Goal: Use online tool/utility: Utilize a website feature to perform a specific function

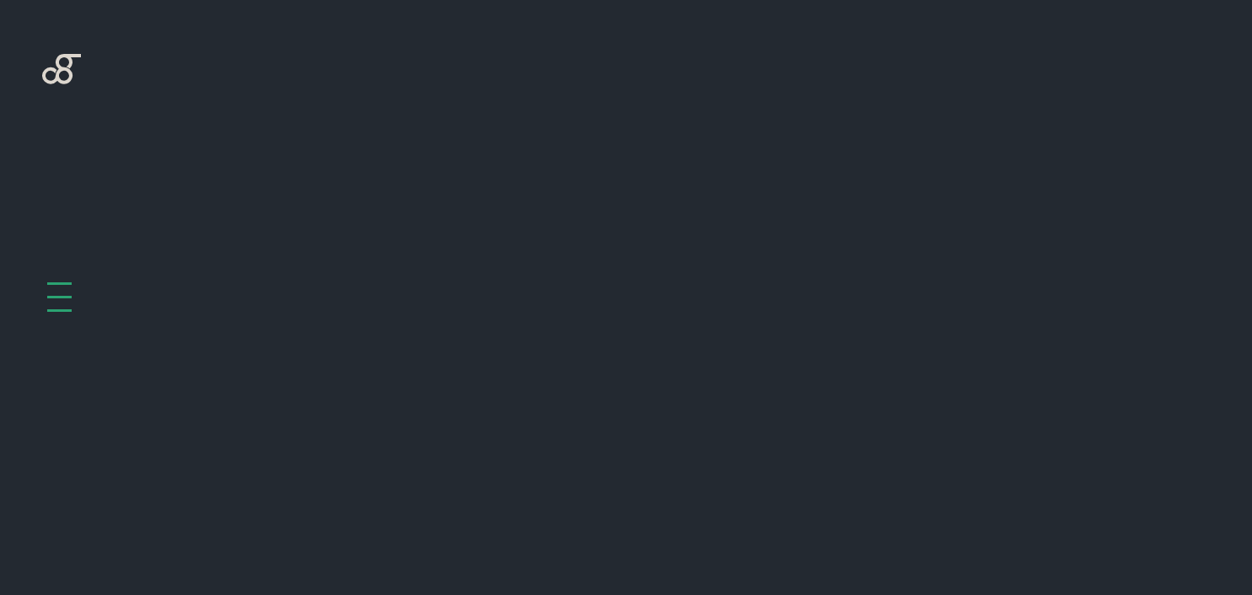
scroll to position [673, 0]
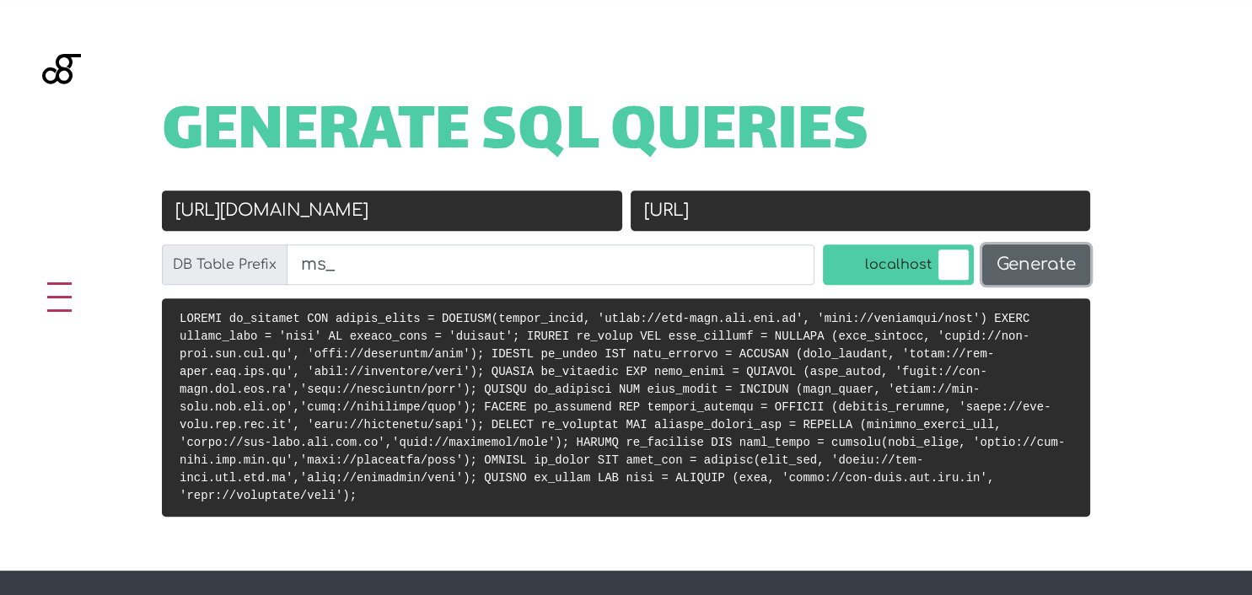
click at [1034, 265] on button "Generate" at bounding box center [1036, 264] width 108 height 40
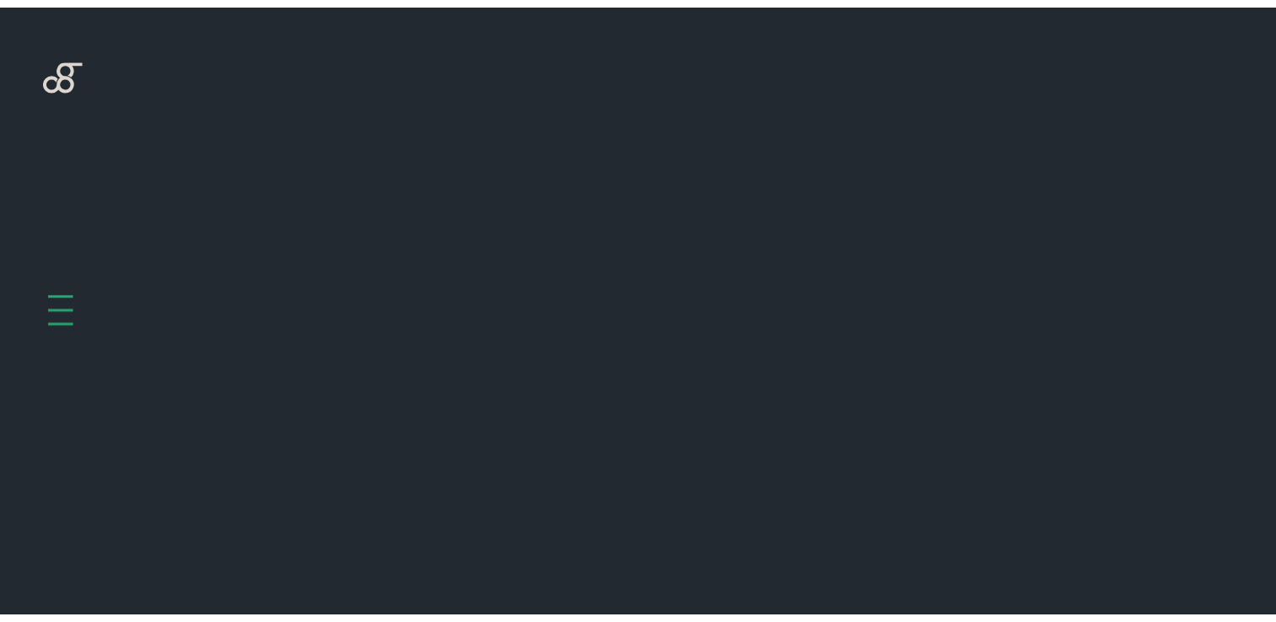
scroll to position [673, 0]
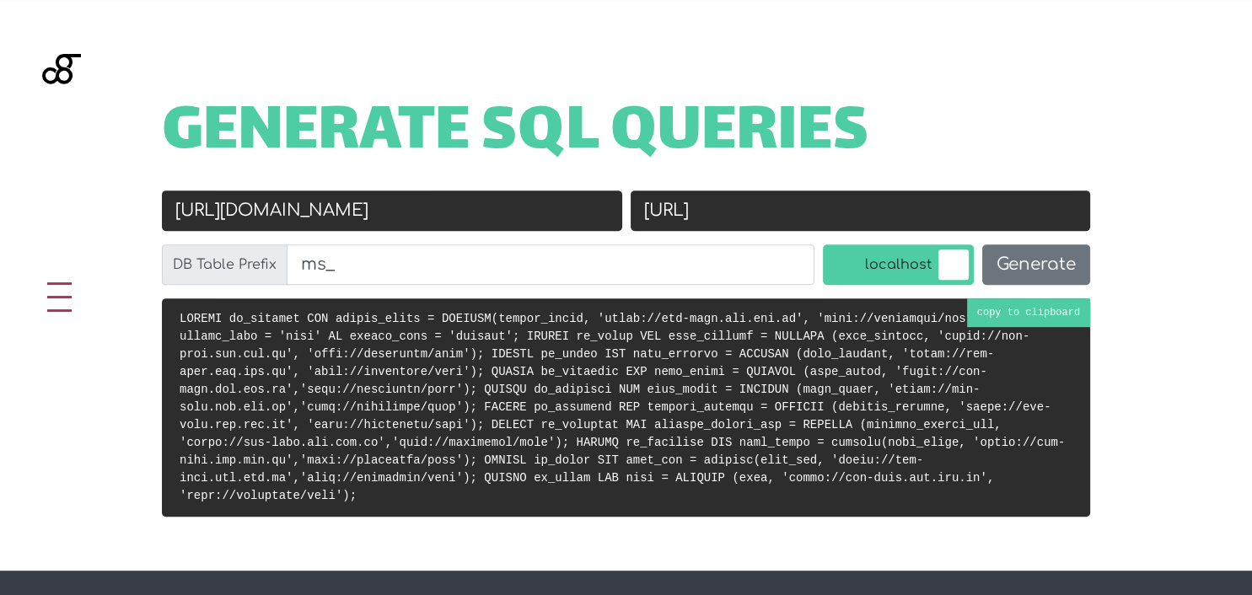
click at [1036, 319] on code at bounding box center [622, 407] width 885 height 191
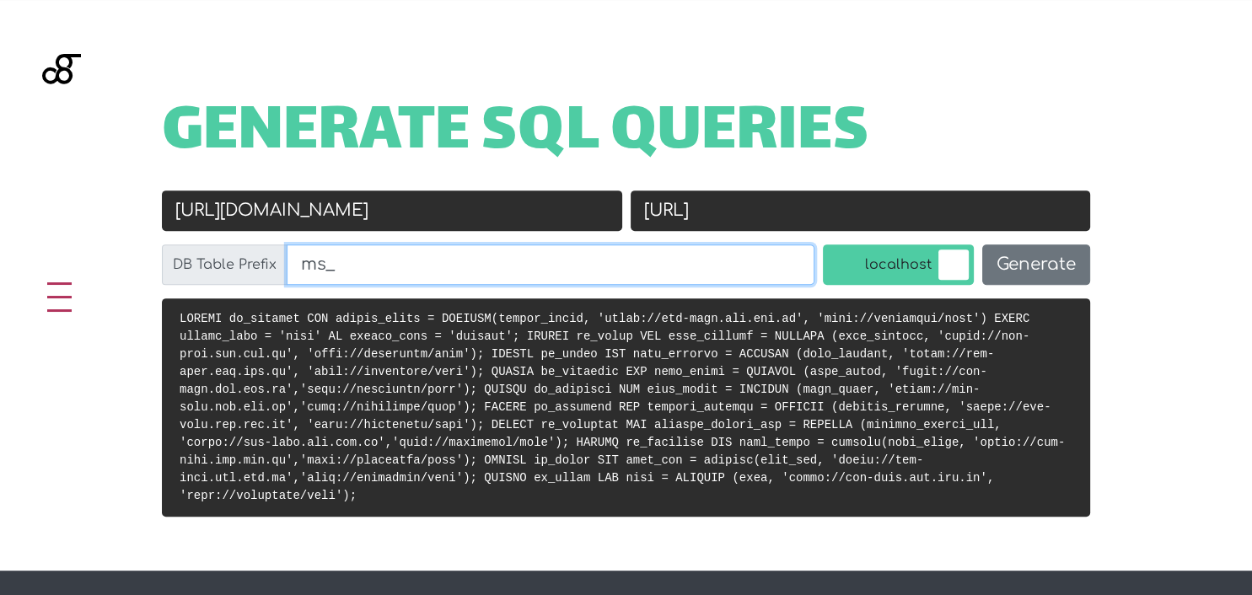
click at [701, 250] on input "ms_" at bounding box center [551, 264] width 528 height 40
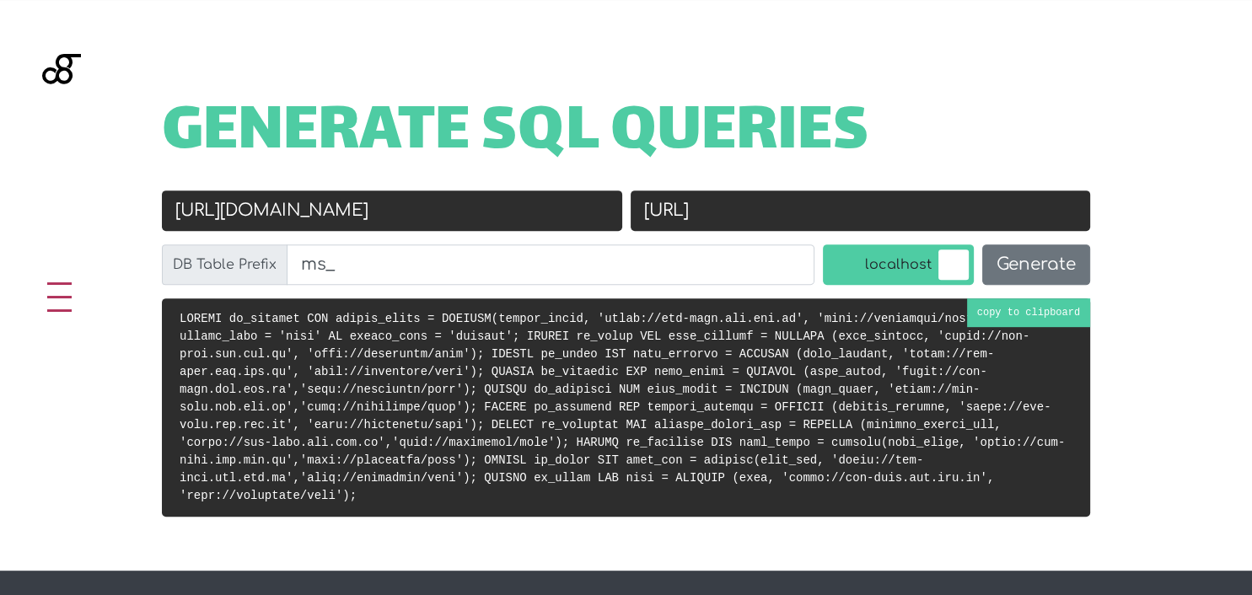
click at [1013, 323] on code at bounding box center [622, 407] width 885 height 191
